Goal: Transaction & Acquisition: Purchase product/service

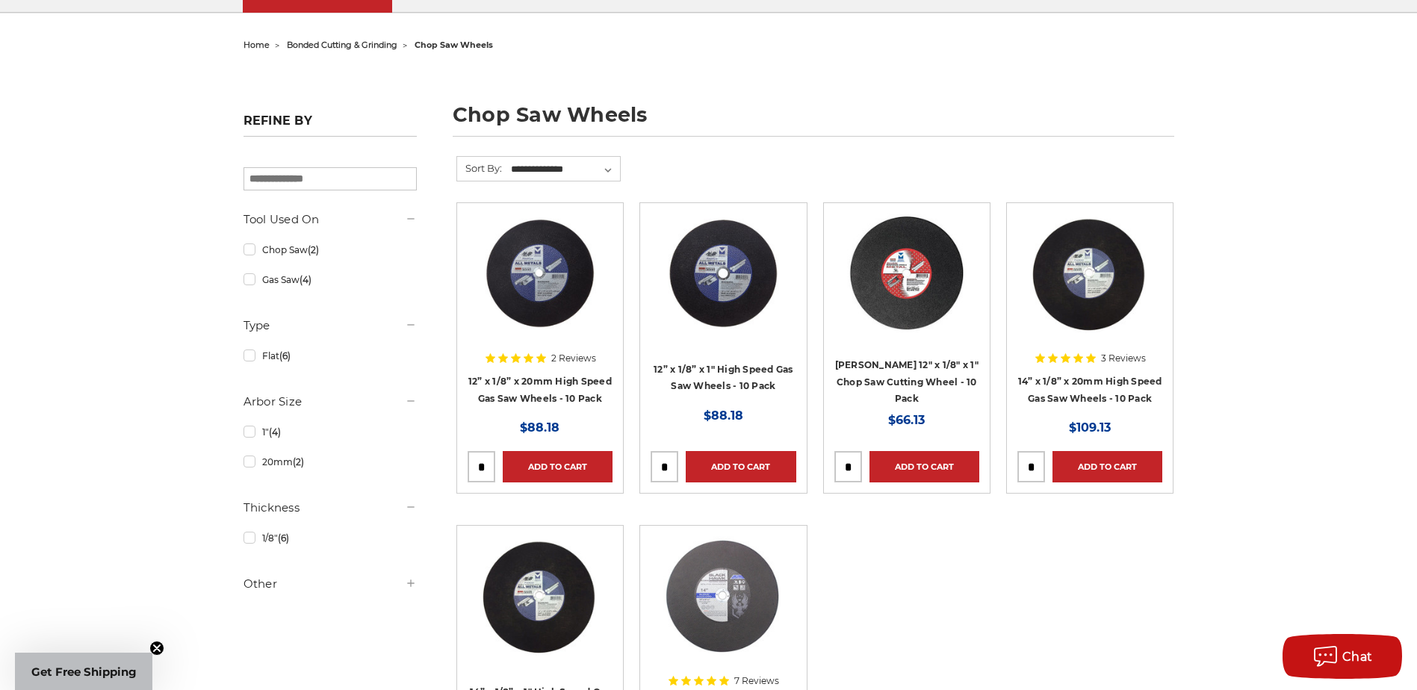
scroll to position [149, 0]
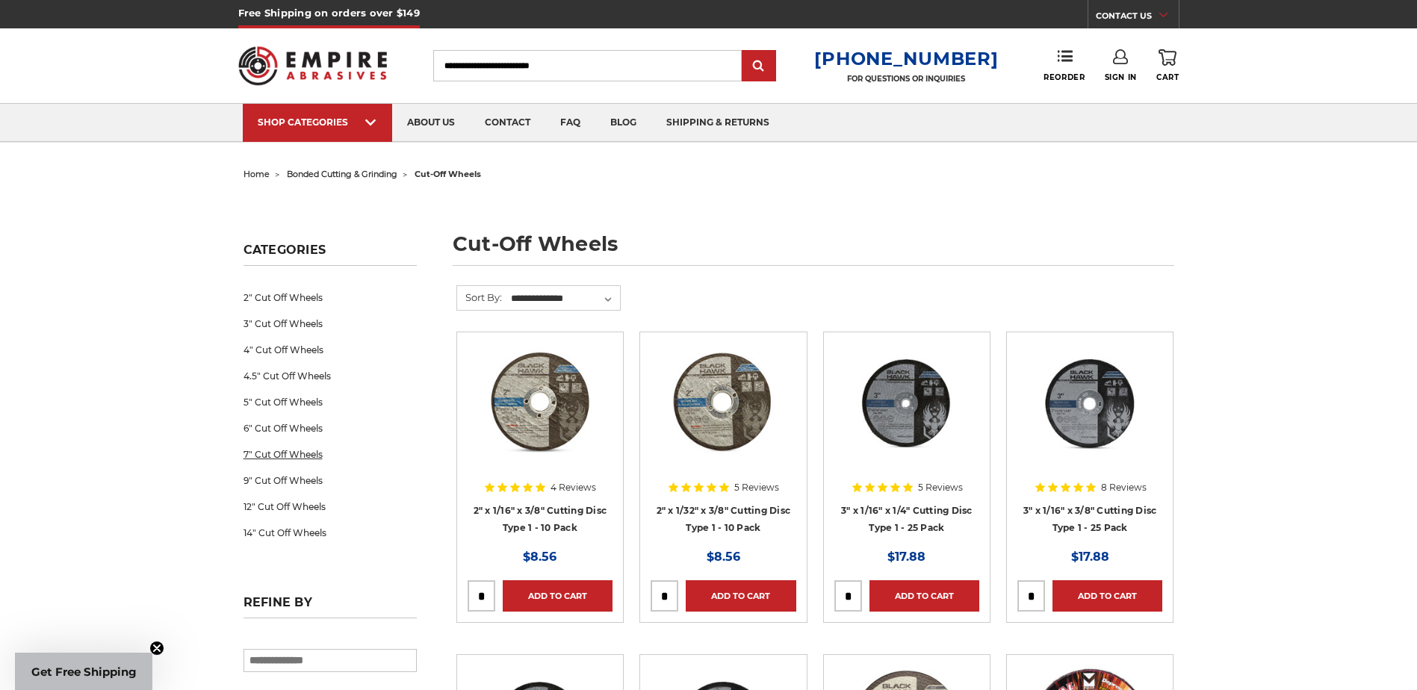
click at [282, 453] on link "7" Cut Off Wheels" at bounding box center [329, 454] width 173 height 26
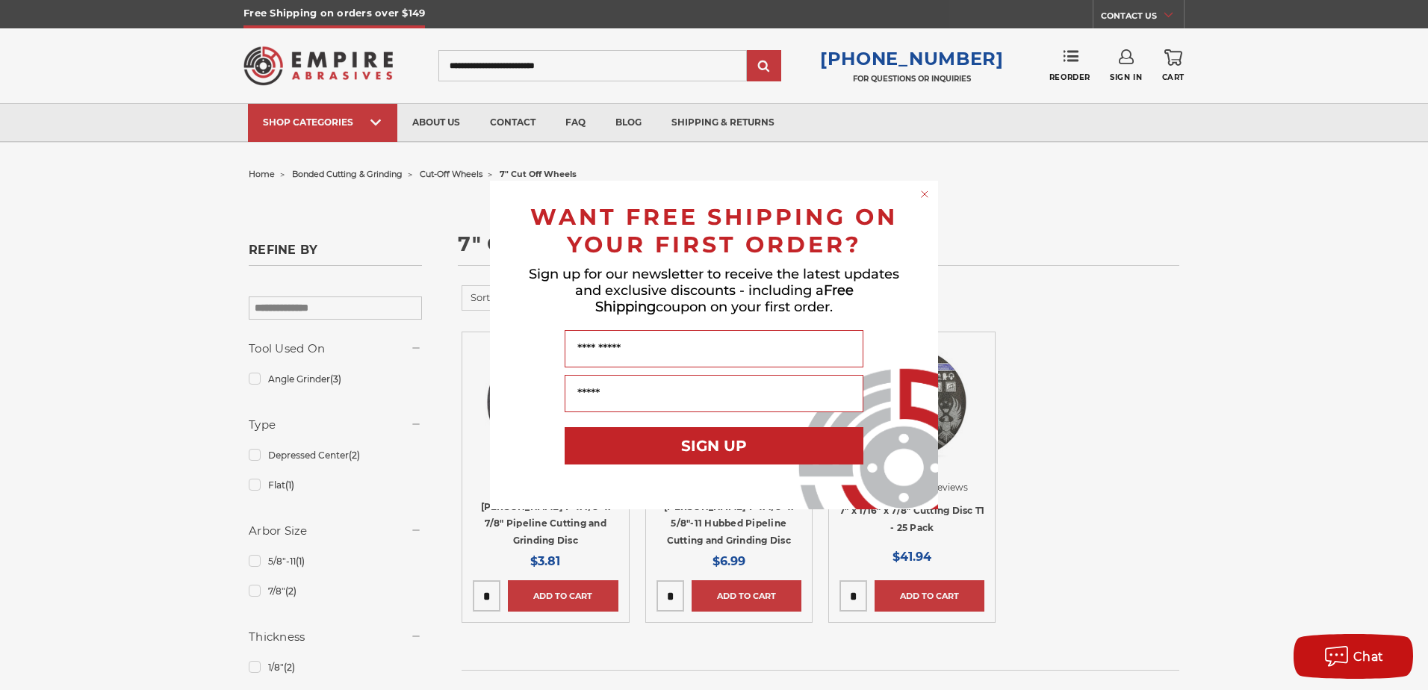
click at [922, 191] on circle "Close dialog" at bounding box center [925, 194] width 14 height 14
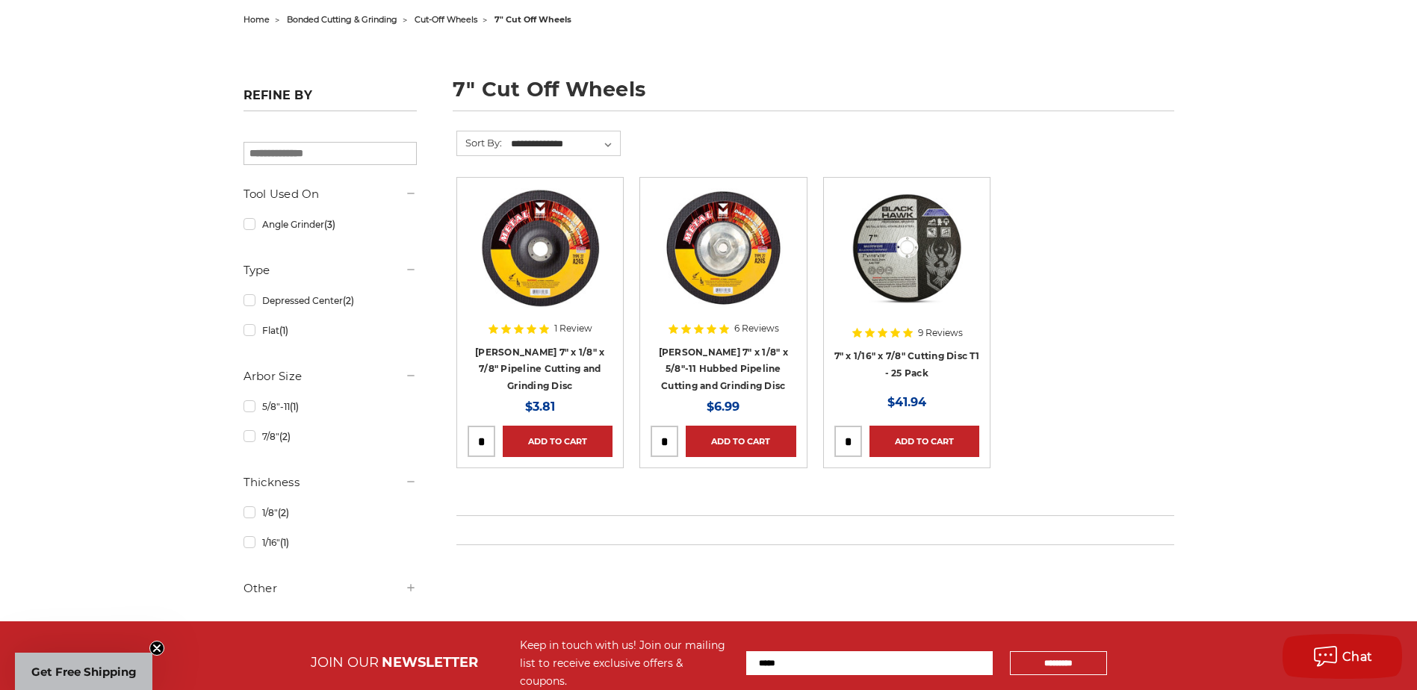
scroll to position [149, 0]
